Goal: Transaction & Acquisition: Purchase product/service

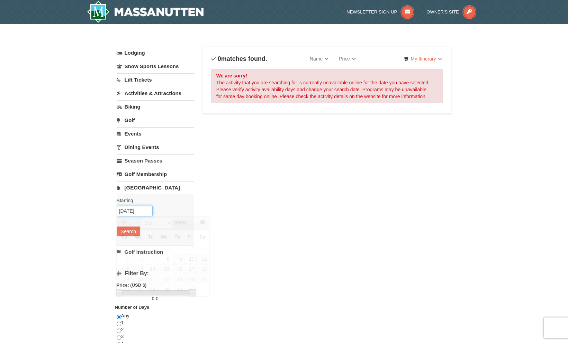
click at [134, 209] on input "10/10/2025" at bounding box center [135, 211] width 36 height 10
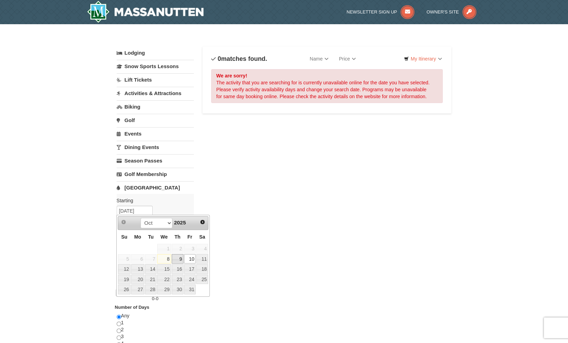
click at [178, 256] on link "9" at bounding box center [178, 260] width 12 height 10
type input "[DATE]"
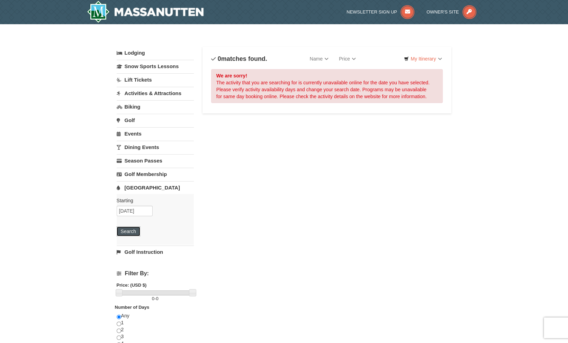
click at [133, 230] on button "Search" at bounding box center [129, 232] width 24 height 10
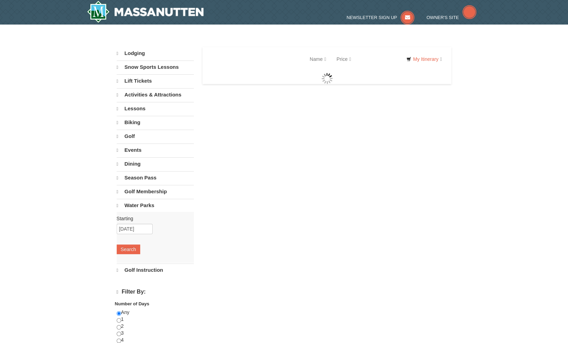
select select "10"
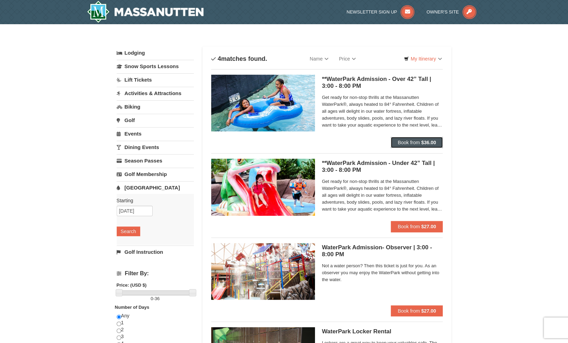
click at [418, 140] on span "Book from" at bounding box center [409, 143] width 22 height 6
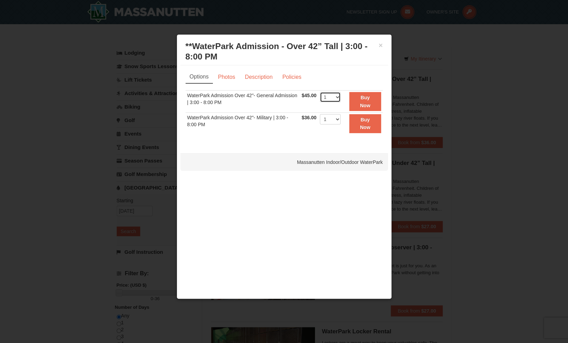
click at [339, 96] on select "1 2 3 4 5 6 7 8 9 10 11 12 13 14 15 16 17 18 19 20 21 22" at bounding box center [330, 97] width 21 height 10
select select "4"
click at [320, 92] on select "1 2 3 4 5 6 7 8 9 10 11 12 13 14 15 16 17 18 19 20 21 22" at bounding box center [330, 97] width 21 height 10
click at [368, 104] on strong "Buy Now" at bounding box center [365, 101] width 10 height 13
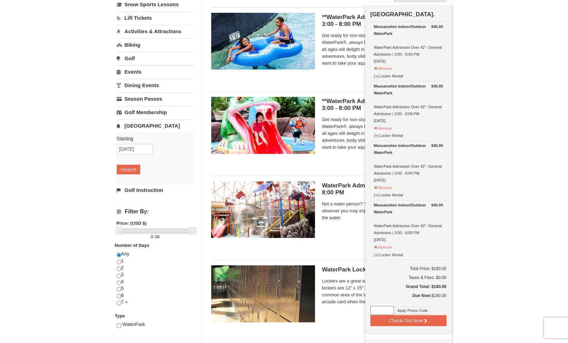
scroll to position [63, 0]
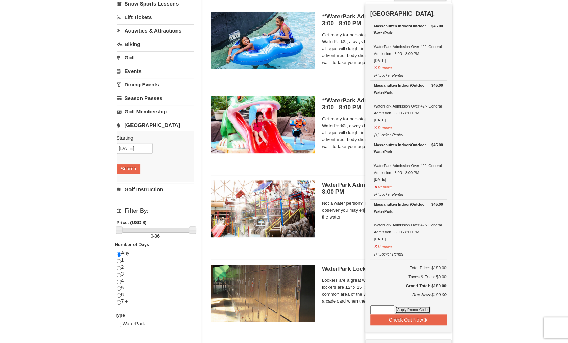
click at [402, 309] on button "Apply Promo Code" at bounding box center [412, 310] width 35 height 8
click at [375, 187] on button "Remove" at bounding box center [383, 186] width 19 height 9
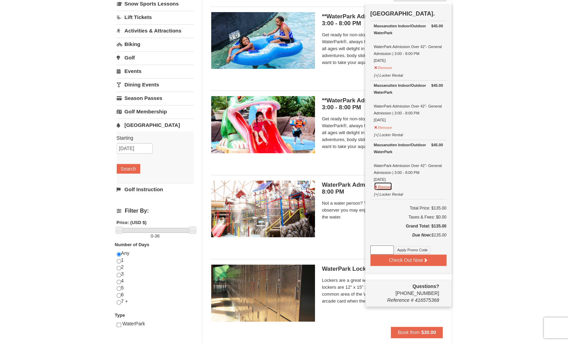
click at [375, 187] on button "Remove" at bounding box center [383, 186] width 19 height 9
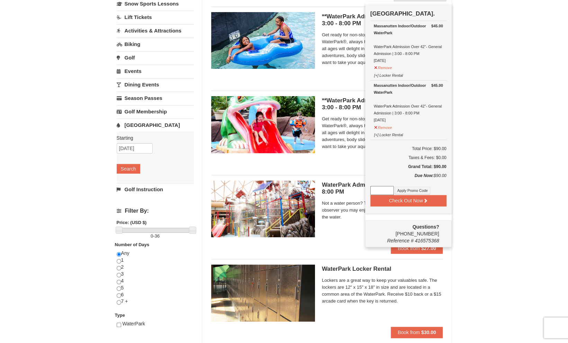
click at [386, 190] on input at bounding box center [383, 190] width 24 height 9
type input "WPHarvestMonThurs25"
click at [410, 190] on button "Apply Promo Code" at bounding box center [412, 191] width 35 height 8
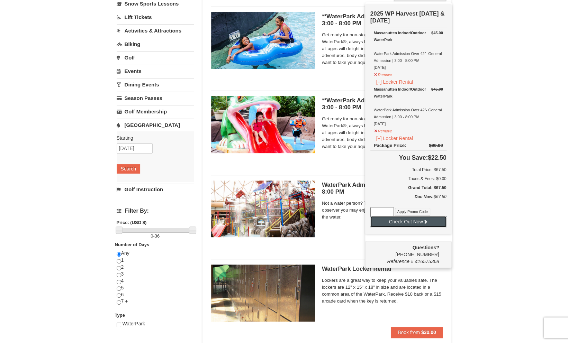
click at [418, 222] on button "Check Out Now" at bounding box center [409, 221] width 76 height 11
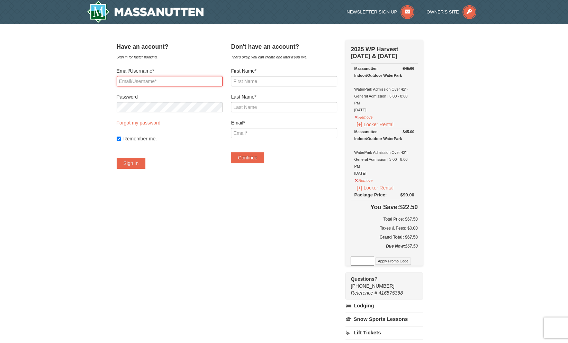
click at [192, 81] on input "Email/Username*" at bounding box center [170, 81] width 106 height 10
type input "caitlin1230@yahoo.com"
click at [140, 163] on button "Sign In" at bounding box center [131, 163] width 29 height 11
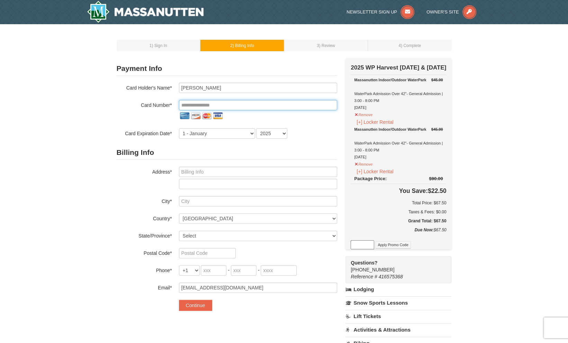
click at [191, 103] on input "tel" at bounding box center [258, 105] width 158 height 10
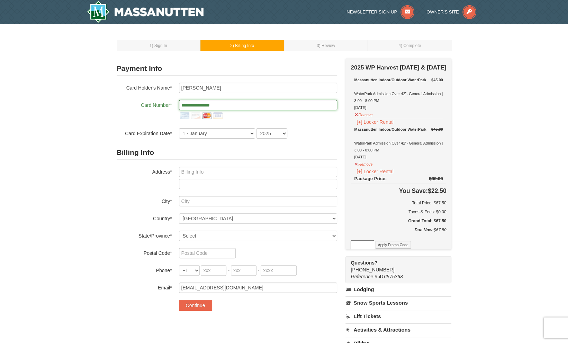
type input "**********"
click at [200, 137] on select "1 - January 2 - February 3 - March 4 - April 5 - May 6 - June 7 - July 8 - Augu…" at bounding box center [217, 133] width 76 height 10
select select "2"
click at [179, 128] on select "1 - January 2 - February 3 - March 4 - April 5 - May 6 - June 7 - July 8 - Augu…" at bounding box center [217, 133] width 76 height 10
click at [275, 132] on select "2025 2026 2027 2028 2029 2030 2031 2032 2033 2034" at bounding box center [271, 133] width 31 height 10
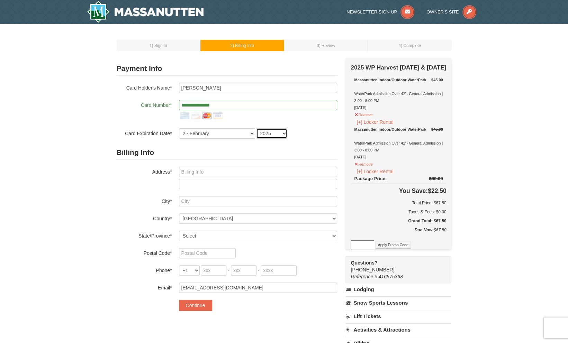
select select "2028"
click at [256, 128] on select "2025 2026 2027 2028 2029 2030 2031 2032 2033 2034" at bounding box center [271, 133] width 31 height 10
click at [235, 172] on input "text" at bounding box center [258, 172] width 158 height 10
type input "4441 Duany Ave"
type input "Clay"
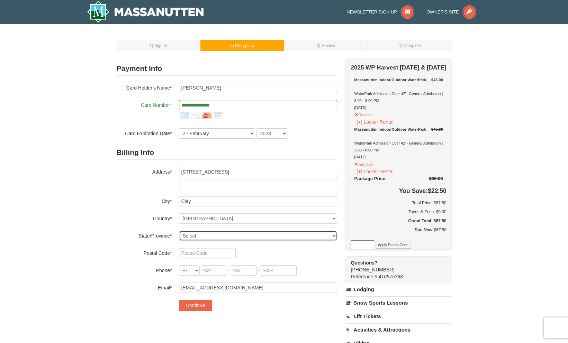
select select "NY"
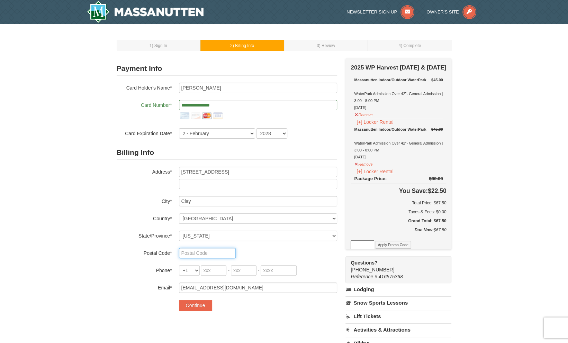
type input "13041"
type input "315"
type input "440"
type input "3521"
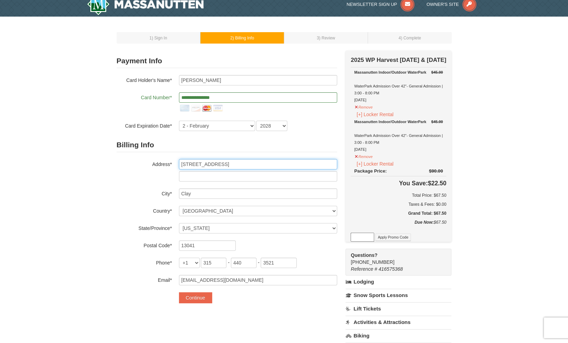
scroll to position [8, 0]
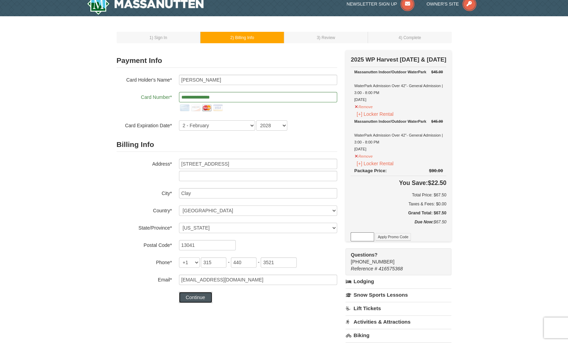
click at [196, 297] on button "Continue" at bounding box center [195, 297] width 33 height 11
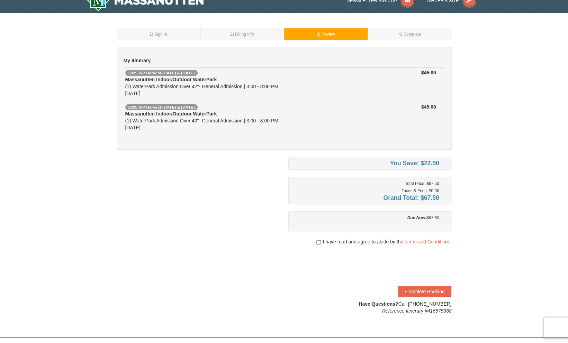
scroll to position [12, 0]
click at [319, 241] on input "checkbox" at bounding box center [318, 243] width 5 height 6
checkbox input "true"
click at [422, 289] on button "Complete Booking" at bounding box center [424, 291] width 53 height 11
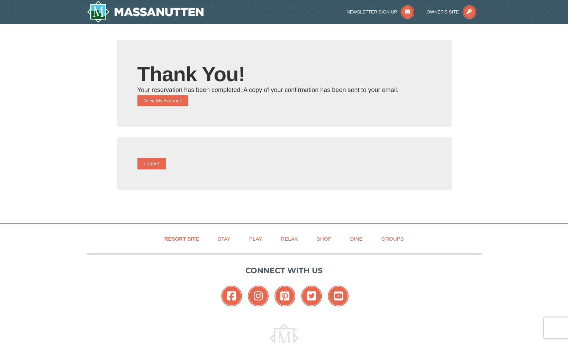
click at [178, 107] on div "Thank You! Your reservation has been completed. A copy of your confirmation has…" at bounding box center [284, 83] width 335 height 87
click at [177, 101] on button "View My Account" at bounding box center [162, 100] width 51 height 11
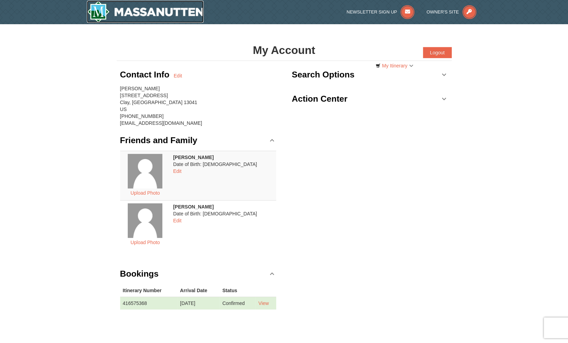
click at [149, 12] on img at bounding box center [145, 12] width 117 height 22
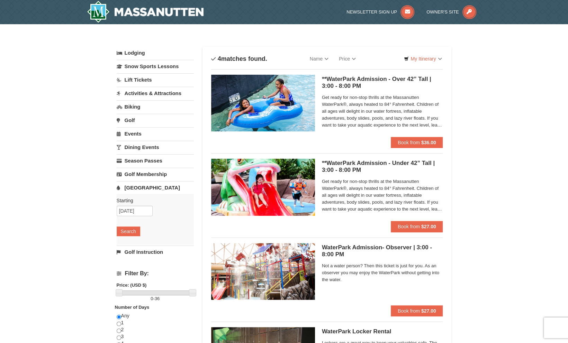
click at [430, 124] on span "Get ready for non-stop thrills at the Massanutten WaterPark®, always heated to …" at bounding box center [382, 111] width 121 height 35
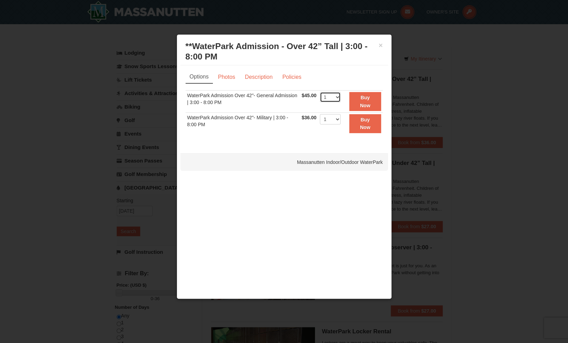
click at [337, 95] on select "1 2 3 4 5 6 7 8 9 10 11 12 13 14 15 16 17 18 19 20 21 22" at bounding box center [330, 97] width 21 height 10
select select "2"
click at [320, 92] on select "1 2 3 4 5 6 7 8 9 10 11 12 13 14 15 16 17 18 19 20 21 22" at bounding box center [330, 97] width 21 height 10
click at [363, 100] on strong "Buy Now" at bounding box center [365, 101] width 10 height 13
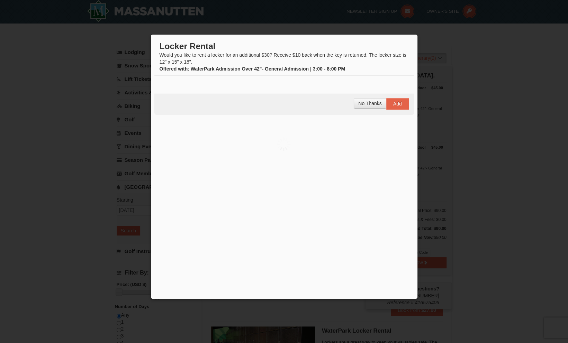
scroll to position [2, 0]
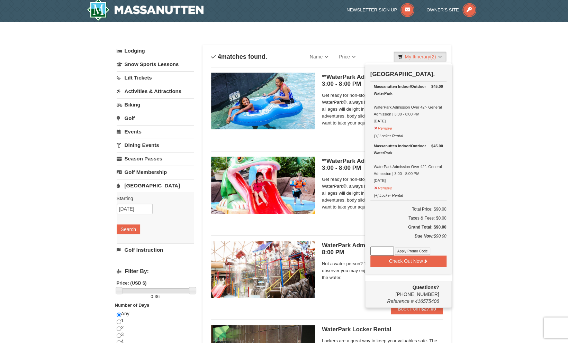
click at [382, 250] on input at bounding box center [383, 251] width 24 height 9
type input "WPHarvestMonThurs25"
click at [408, 252] on button "Apply Promo Code" at bounding box center [412, 252] width 35 height 8
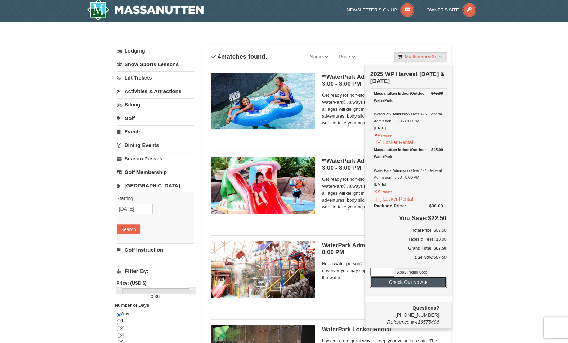
click at [408, 282] on button "Check Out Now" at bounding box center [409, 282] width 76 height 11
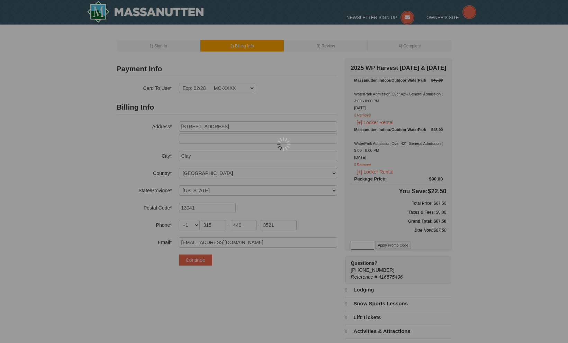
select select "NY"
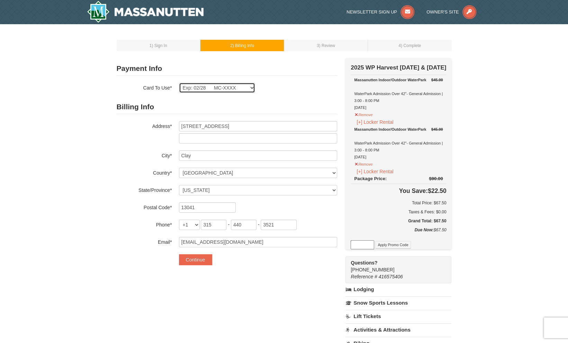
click at [241, 91] on select "Exp: 02/28 MC-XXXX New Card" at bounding box center [217, 88] width 76 height 10
click at [198, 260] on button "Continue" at bounding box center [195, 260] width 33 height 11
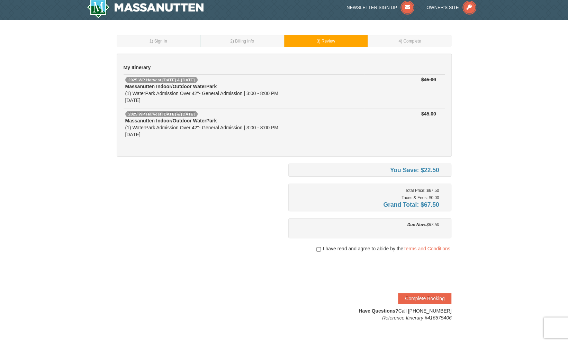
scroll to position [5, 0]
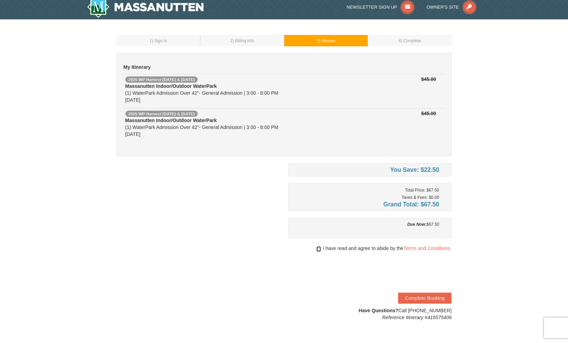
click at [317, 249] on input "checkbox" at bounding box center [318, 250] width 5 height 6
checkbox input "true"
click at [424, 297] on button "Complete Booking" at bounding box center [424, 298] width 53 height 11
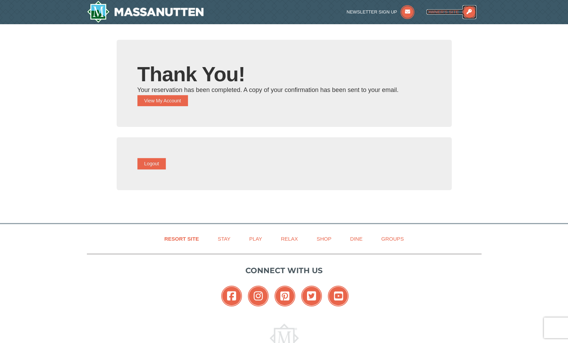
click at [436, 12] on span "Owner's Site" at bounding box center [443, 11] width 33 height 5
click at [138, 13] on img at bounding box center [145, 12] width 117 height 22
